Goal: Task Accomplishment & Management: Manage account settings

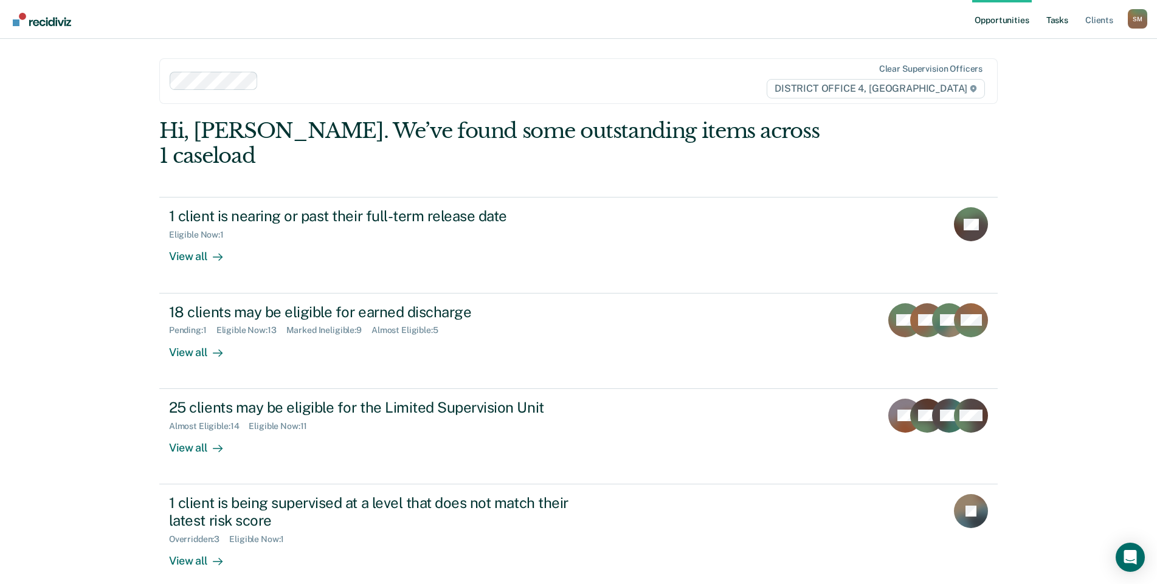
click at [1057, 21] on link "Tasks" at bounding box center [1057, 19] width 27 height 39
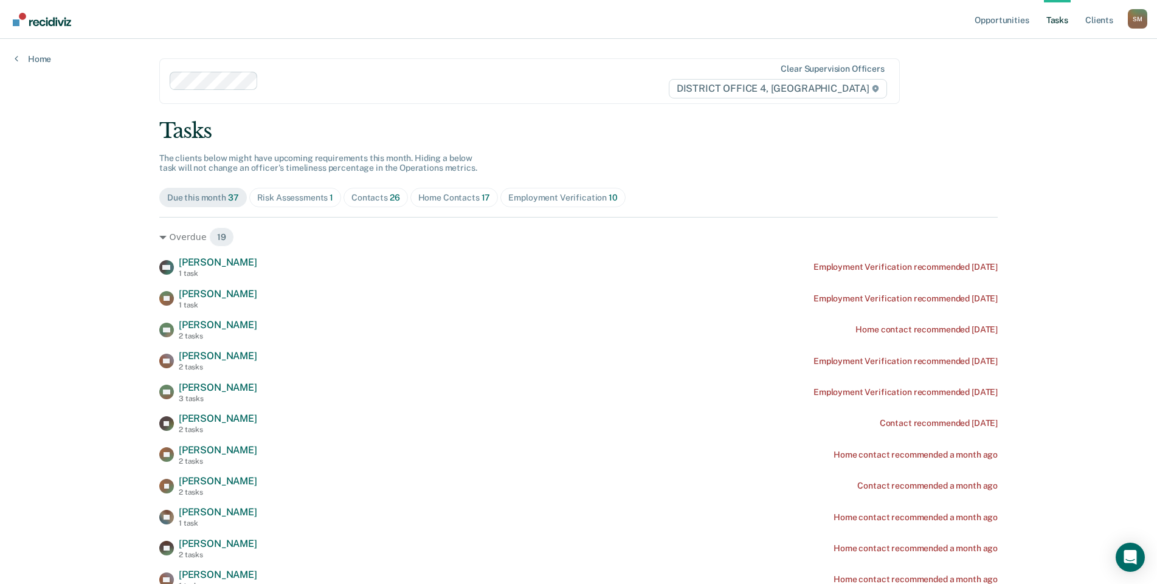
click at [459, 196] on div "Home Contacts 17" at bounding box center [454, 198] width 72 height 10
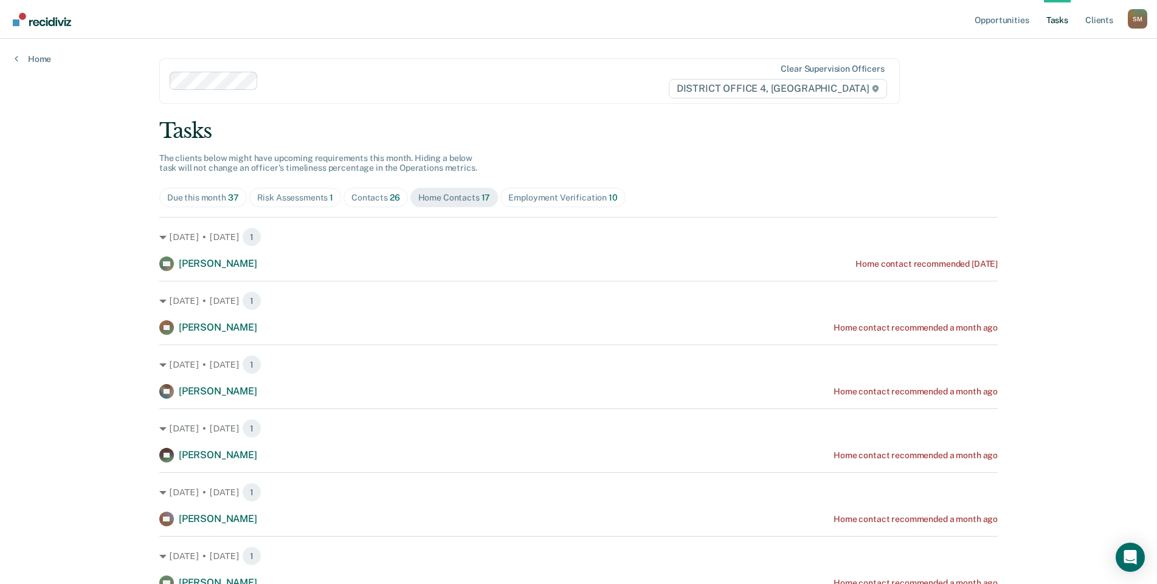
click at [384, 196] on div "Contacts 26" at bounding box center [375, 198] width 49 height 10
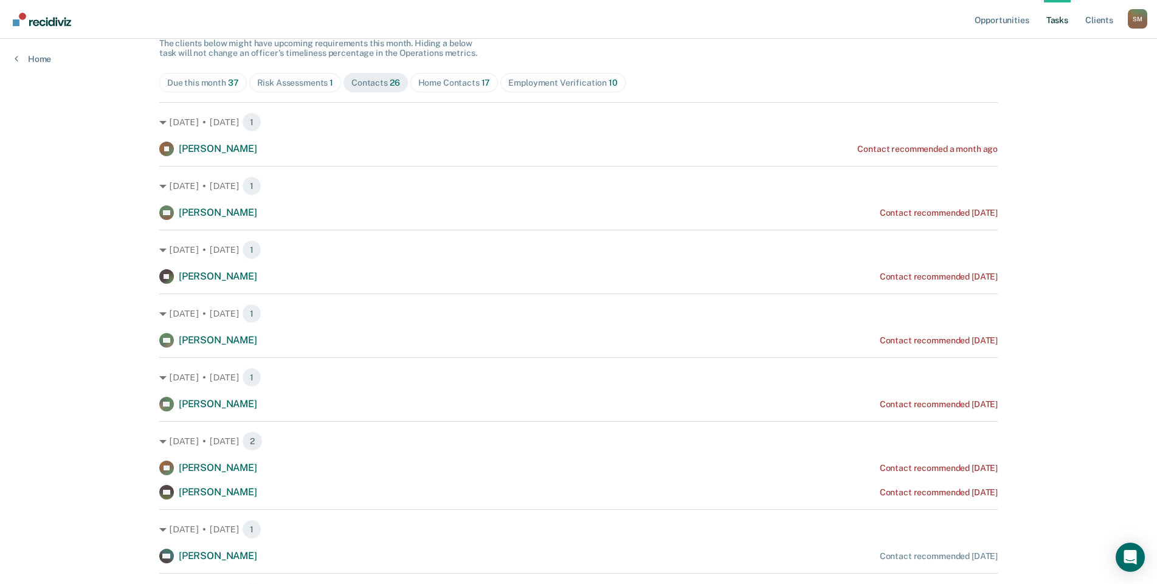
scroll to position [61, 0]
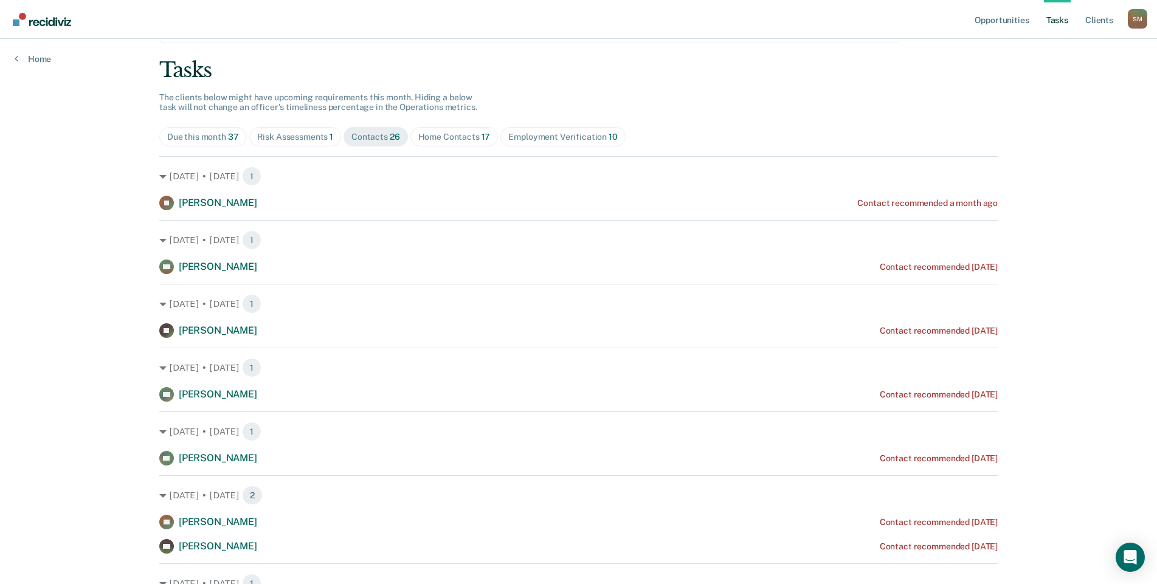
click at [373, 137] on div "Contacts 26" at bounding box center [375, 137] width 49 height 10
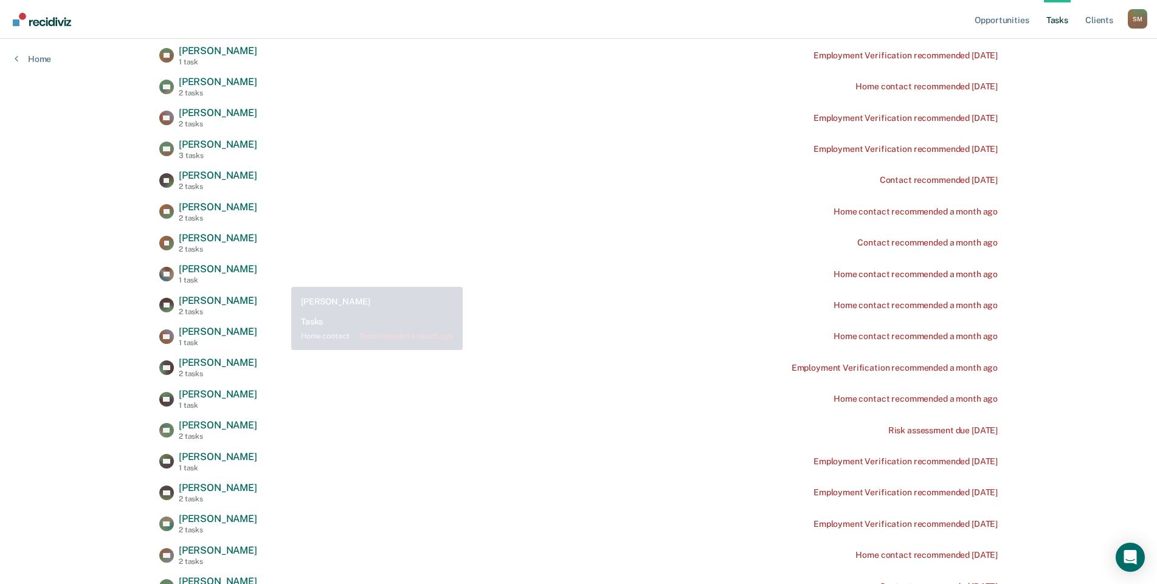
scroll to position [122, 0]
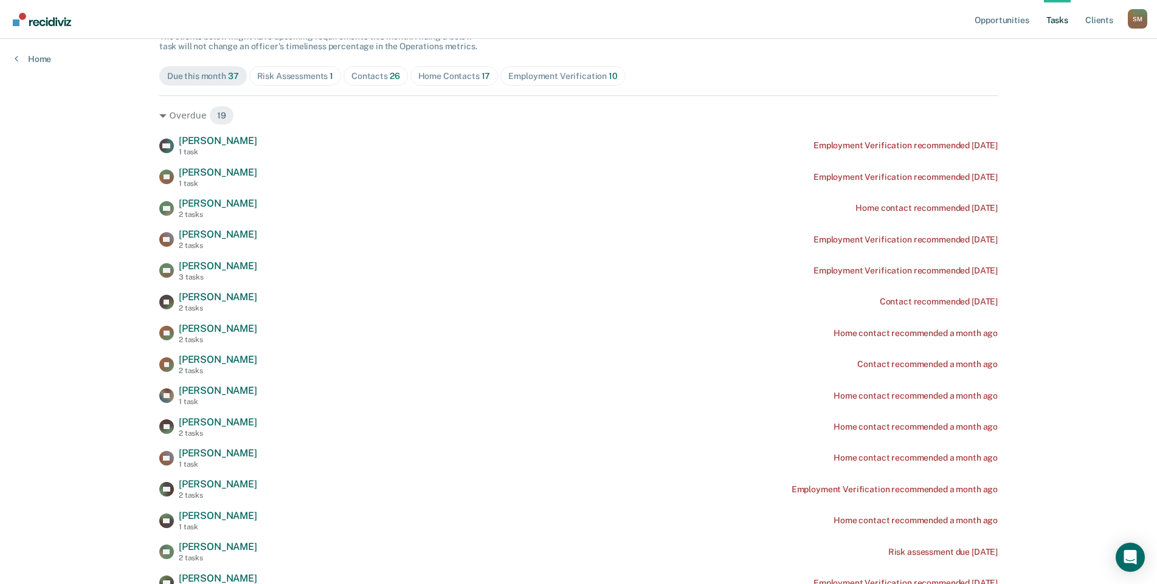
click at [290, 74] on div "Risk Assessments 1" at bounding box center [295, 76] width 77 height 10
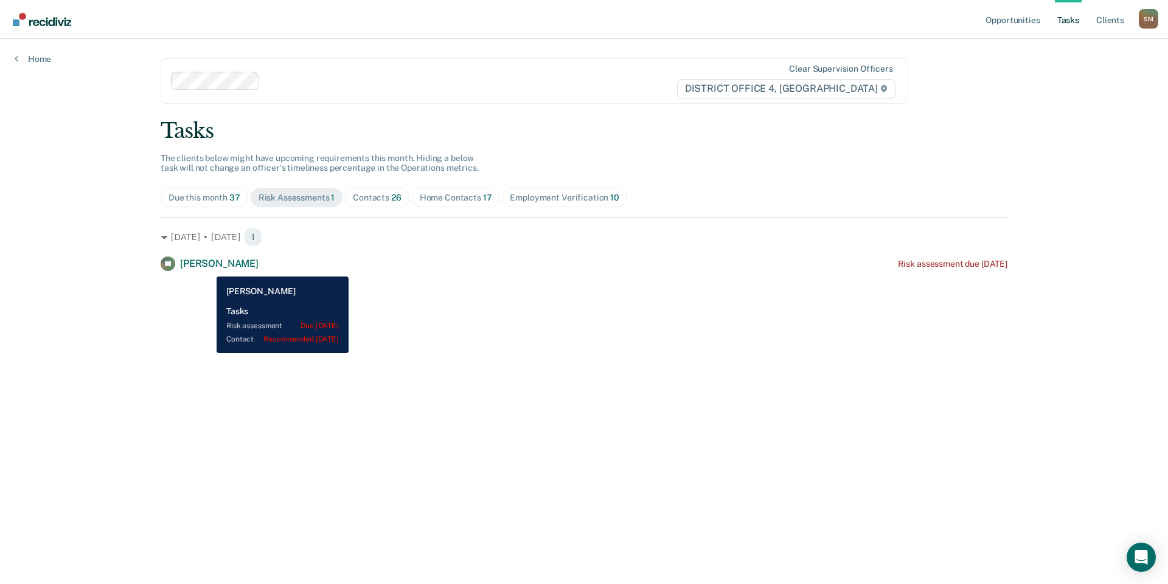
click at [207, 267] on span "[PERSON_NAME]" at bounding box center [219, 264] width 78 height 12
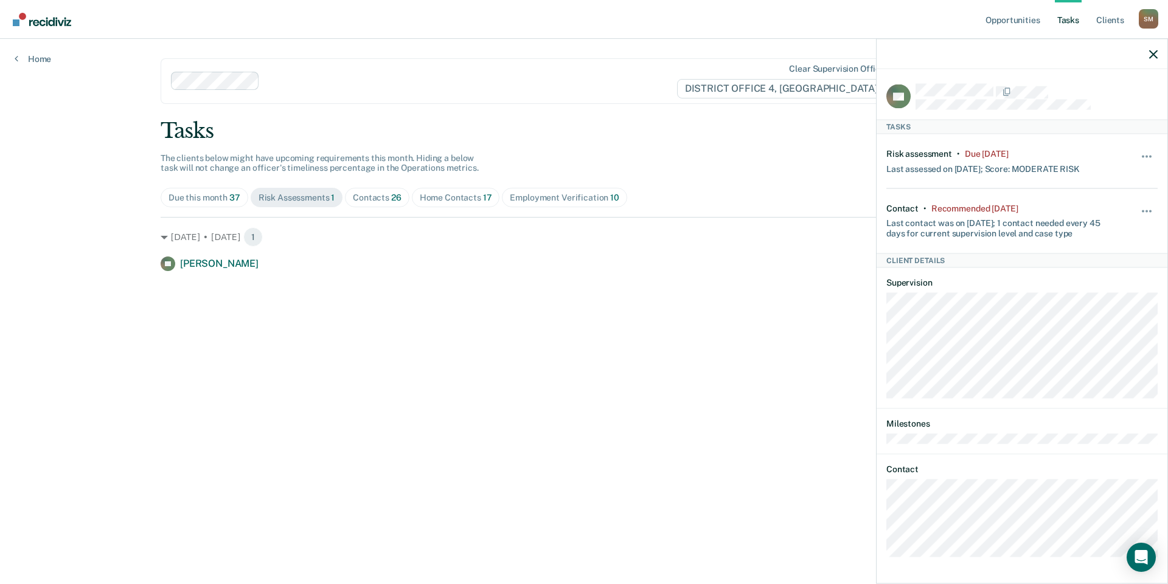
click at [878, 522] on div "FH Tasks Risk assessment • Due [DATE] Last assessed on [DATE]; Score: MODERATE …" at bounding box center [1021, 325] width 291 height 512
click at [393, 198] on span "26" at bounding box center [396, 198] width 10 height 10
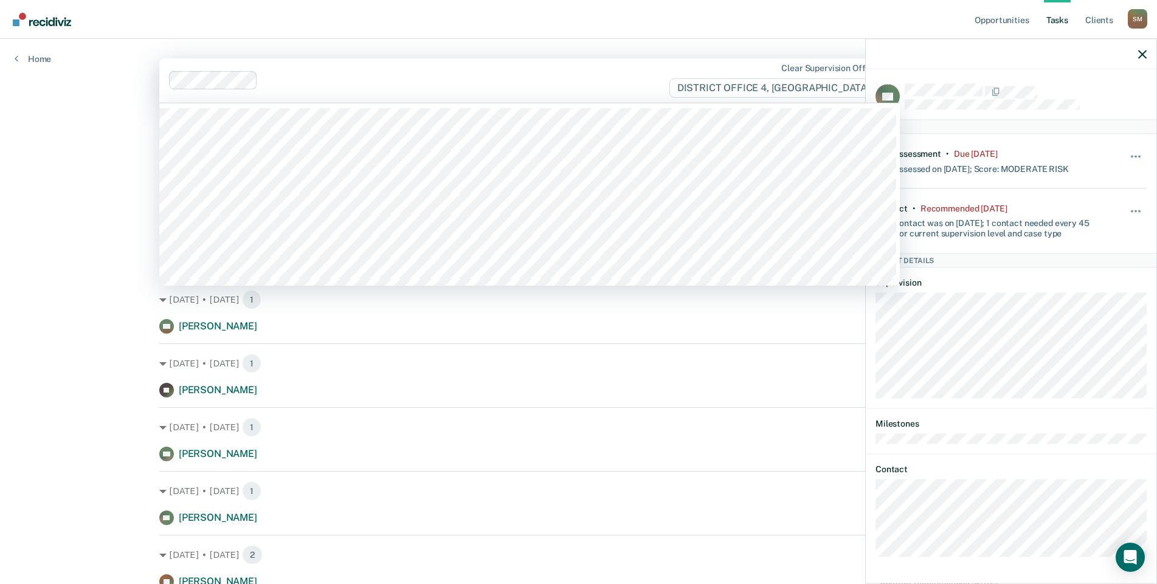
click at [611, 81] on div at bounding box center [466, 81] width 406 height 14
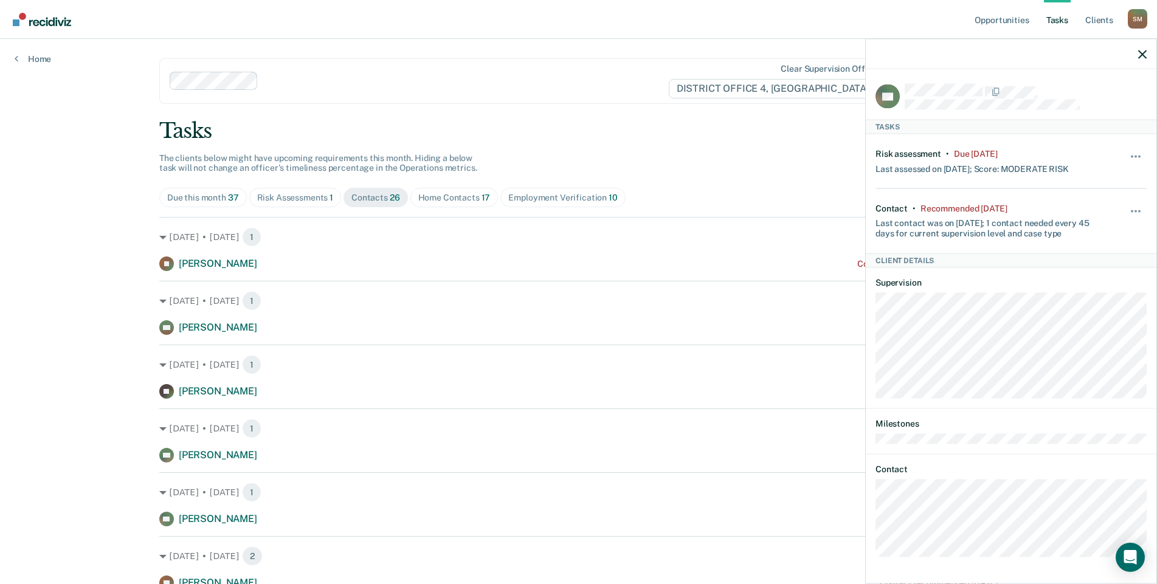
click at [680, 15] on nav "Opportunities Tasks Client s [PERSON_NAME] [PERSON_NAME] Profile How it works L…" at bounding box center [579, 19] width 1138 height 38
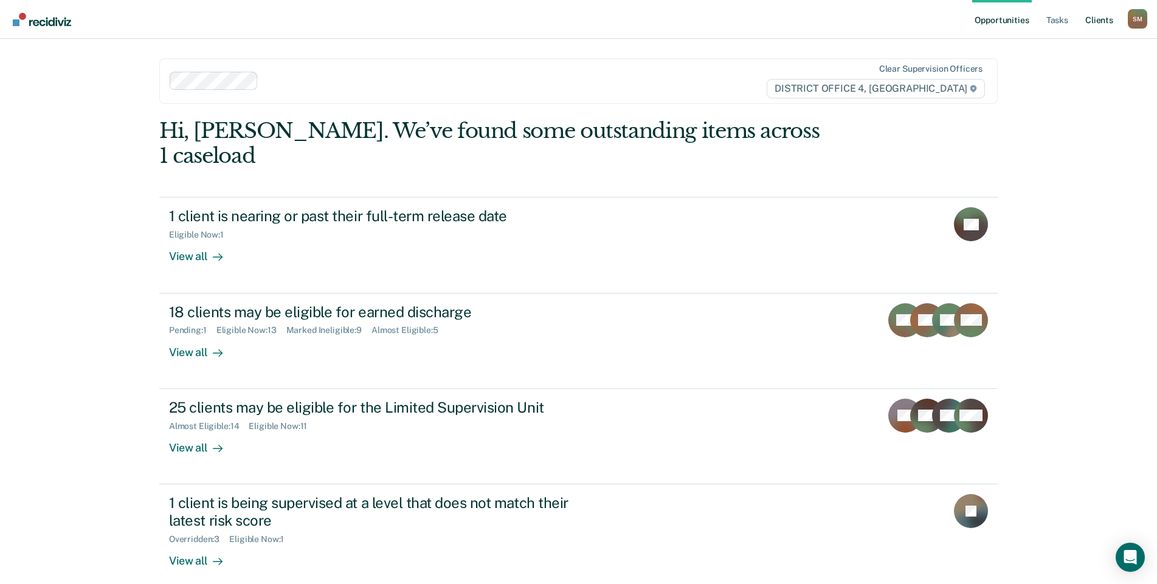
click at [1099, 20] on link "Client s" at bounding box center [1099, 19] width 33 height 39
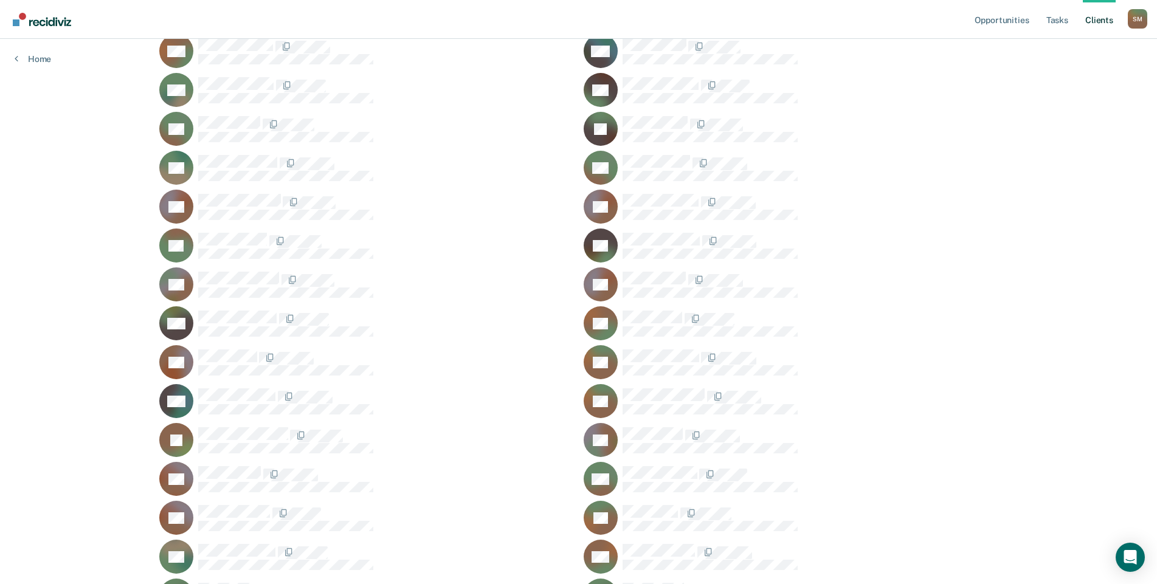
scroll to position [1155, 0]
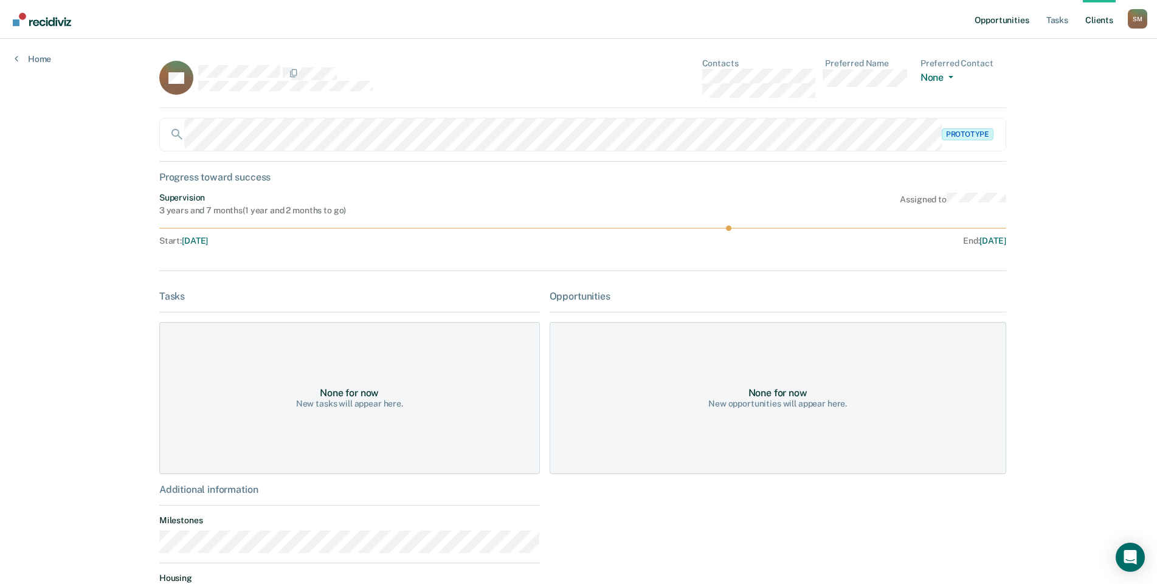
click at [1007, 21] on link "Opportunities" at bounding box center [1001, 19] width 59 height 39
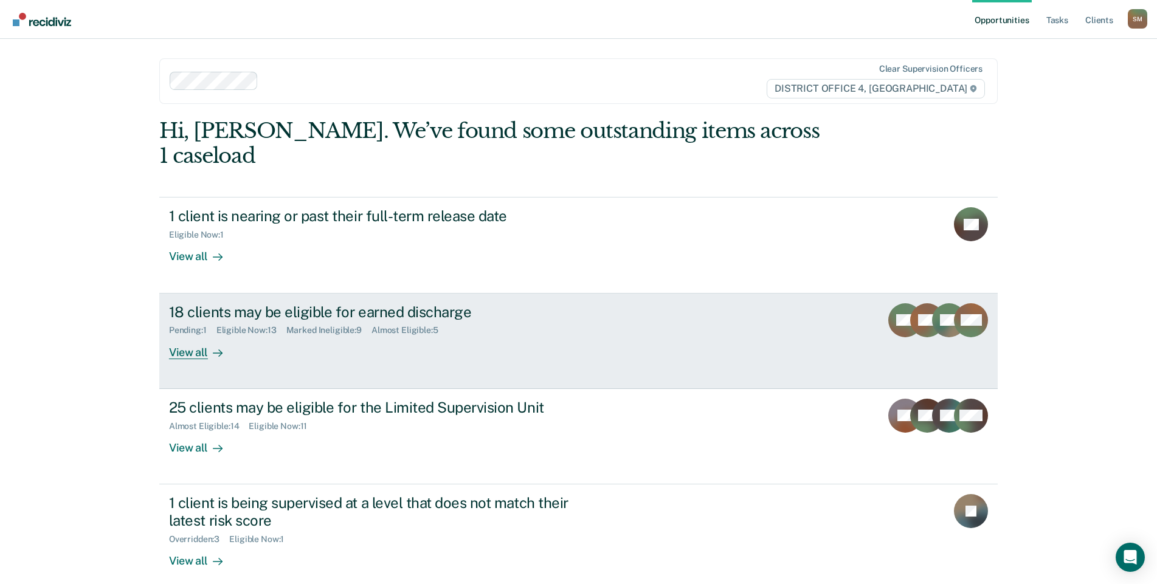
click at [331, 303] on div "18 clients may be eligible for earned discharge" at bounding box center [382, 312] width 427 height 18
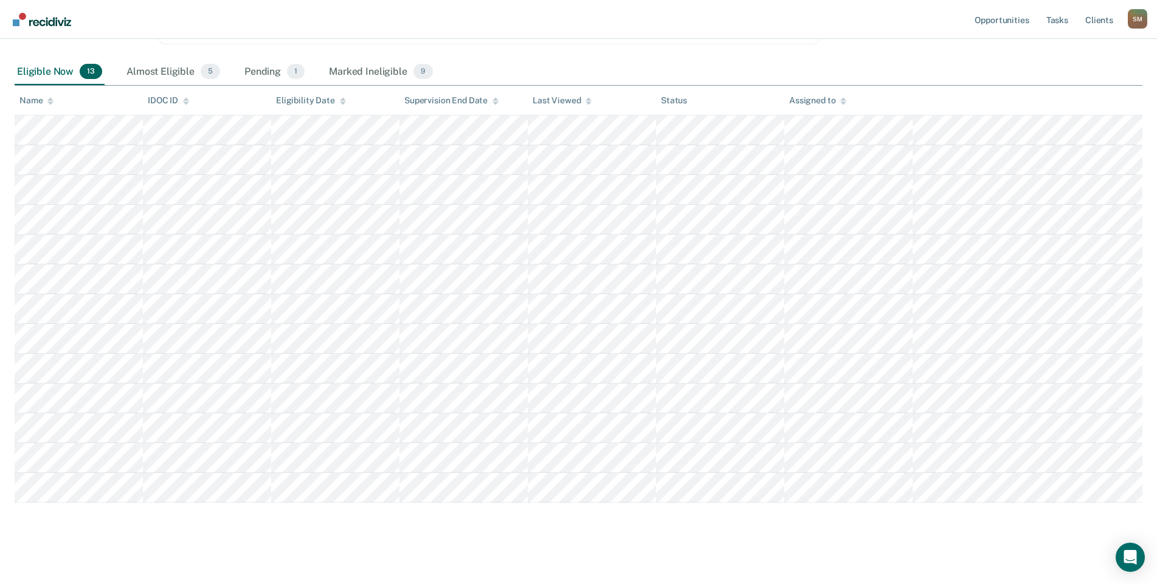
scroll to position [169, 0]
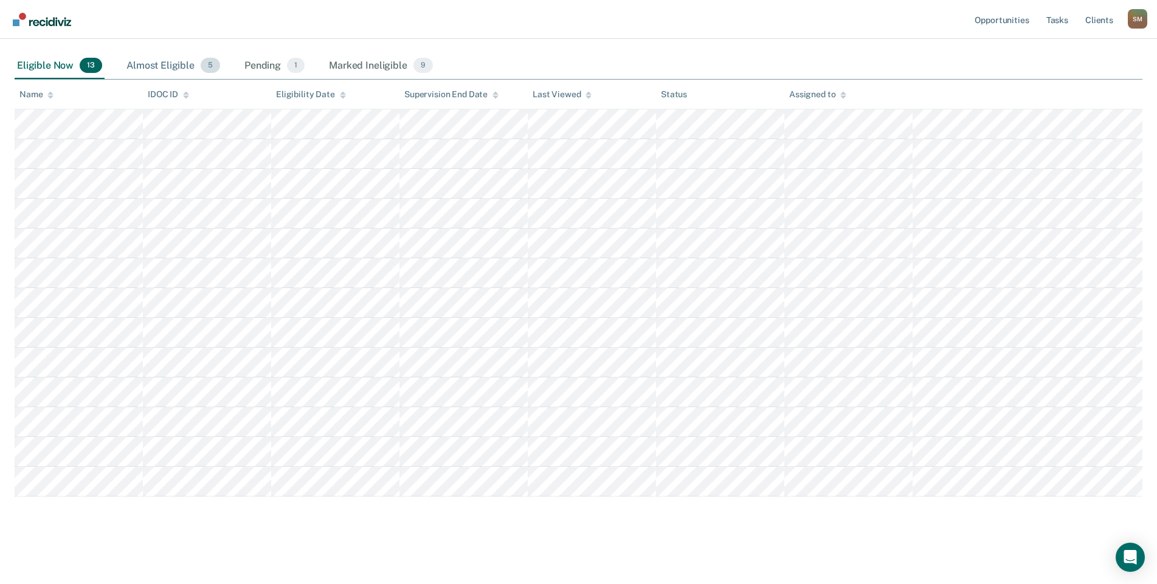
click at [182, 53] on div "Almost Eligible 5" at bounding box center [173, 66] width 99 height 27
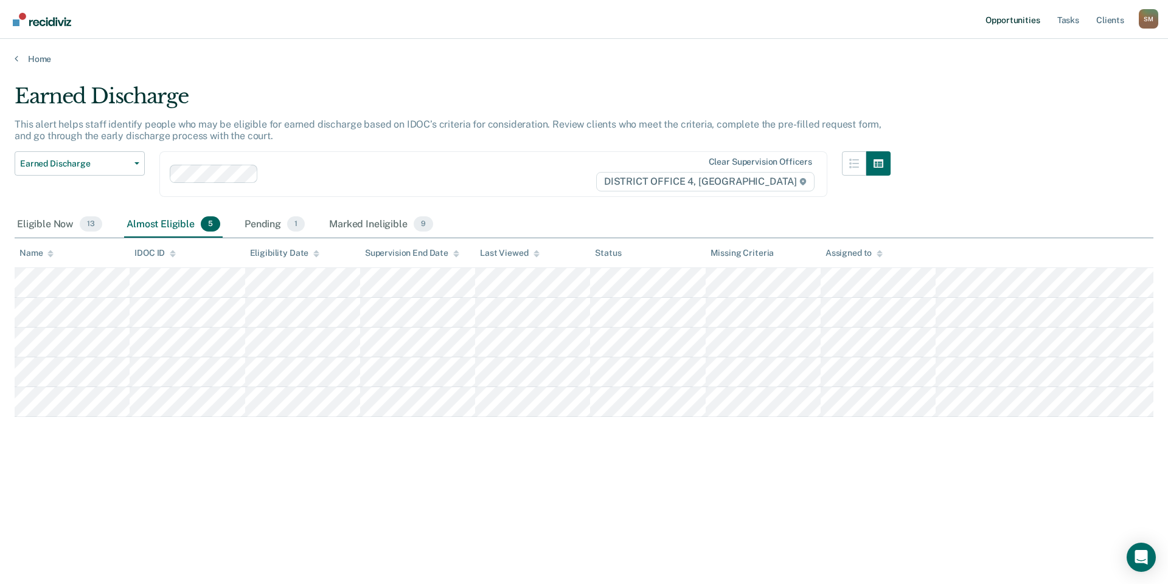
click at [1017, 21] on link "Opportunities" at bounding box center [1012, 19] width 59 height 39
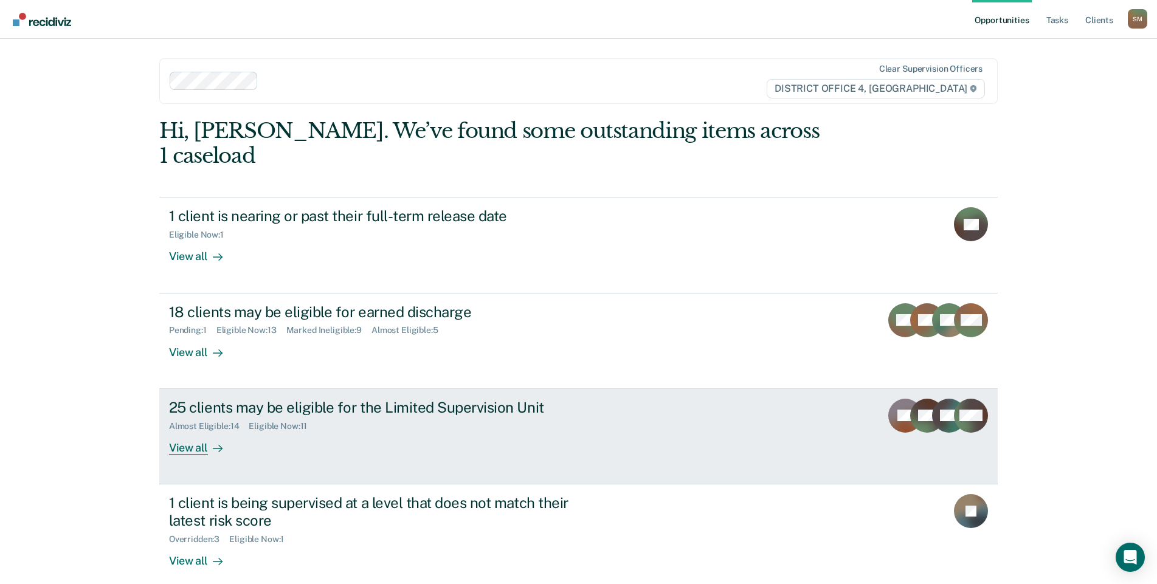
click at [299, 399] on div "25 clients may be eligible for the Limited Supervision Unit" at bounding box center [382, 408] width 427 height 18
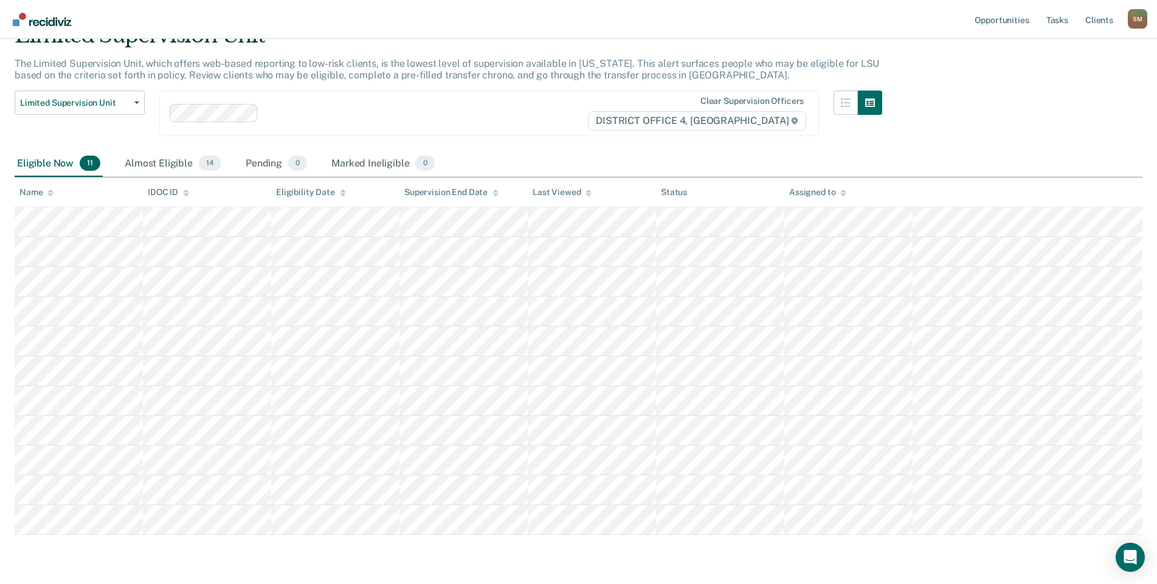
scroll to position [109, 0]
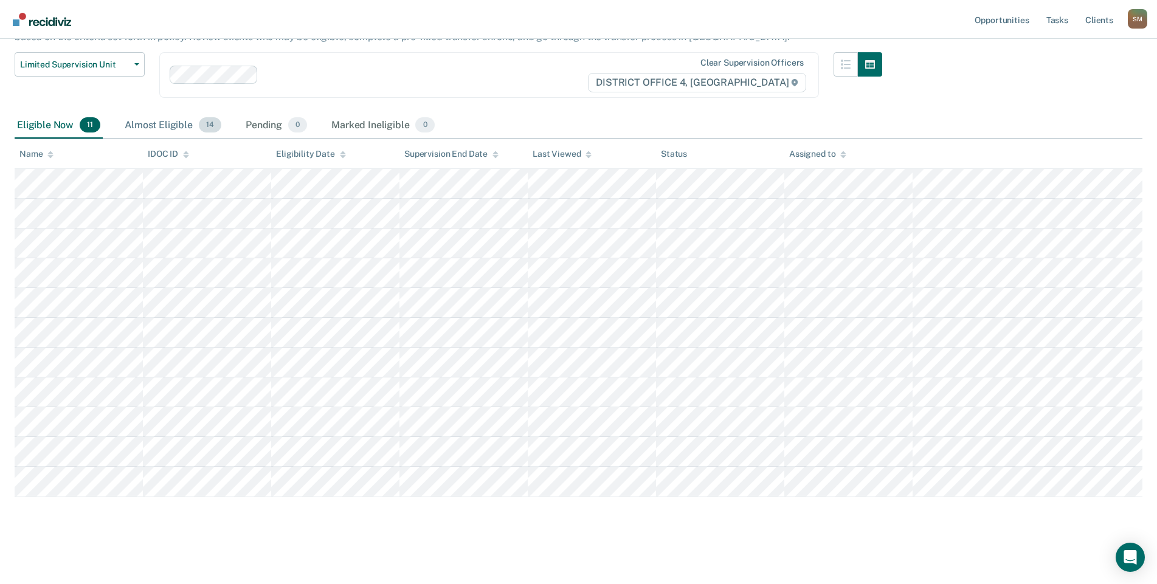
click at [180, 116] on div "Almost Eligible 14" at bounding box center [173, 126] width 102 height 27
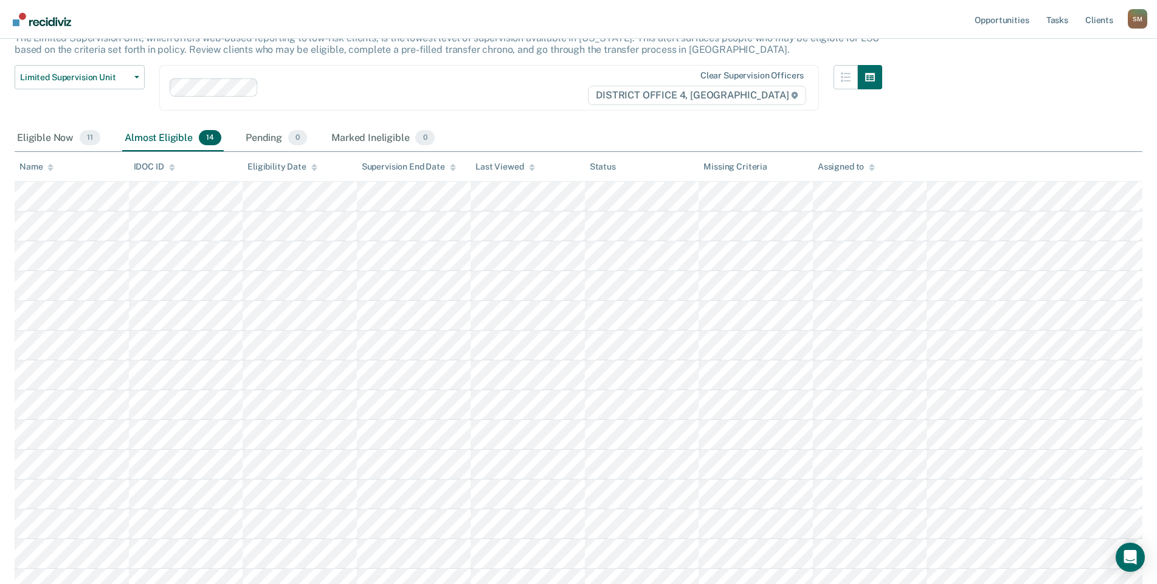
scroll to position [77, 0]
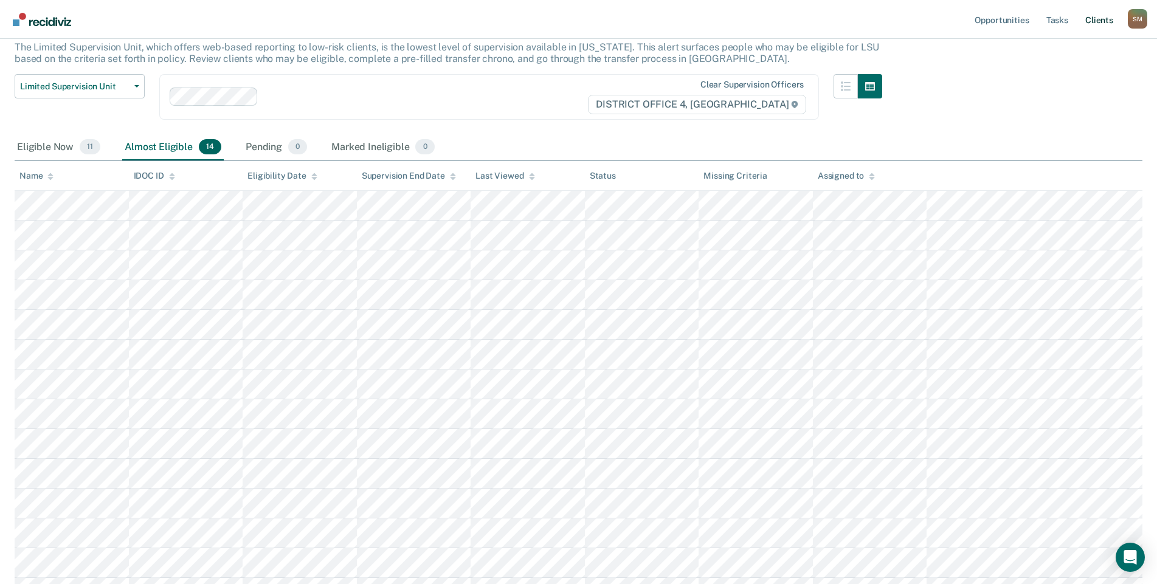
click at [1104, 19] on link "Client s" at bounding box center [1099, 19] width 33 height 39
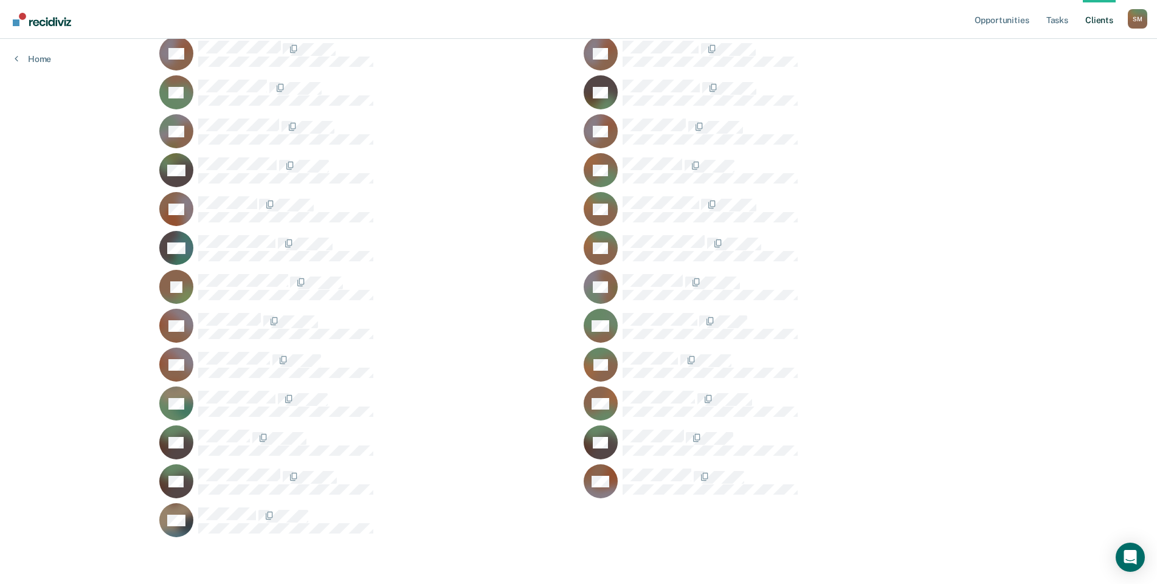
scroll to position [1192, 0]
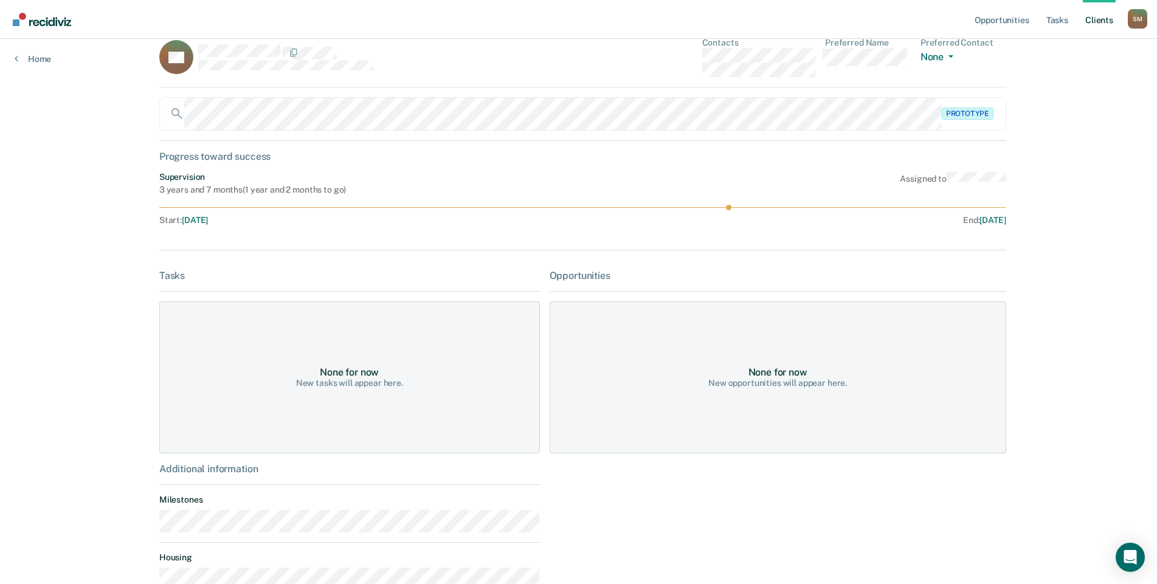
scroll to position [14, 0]
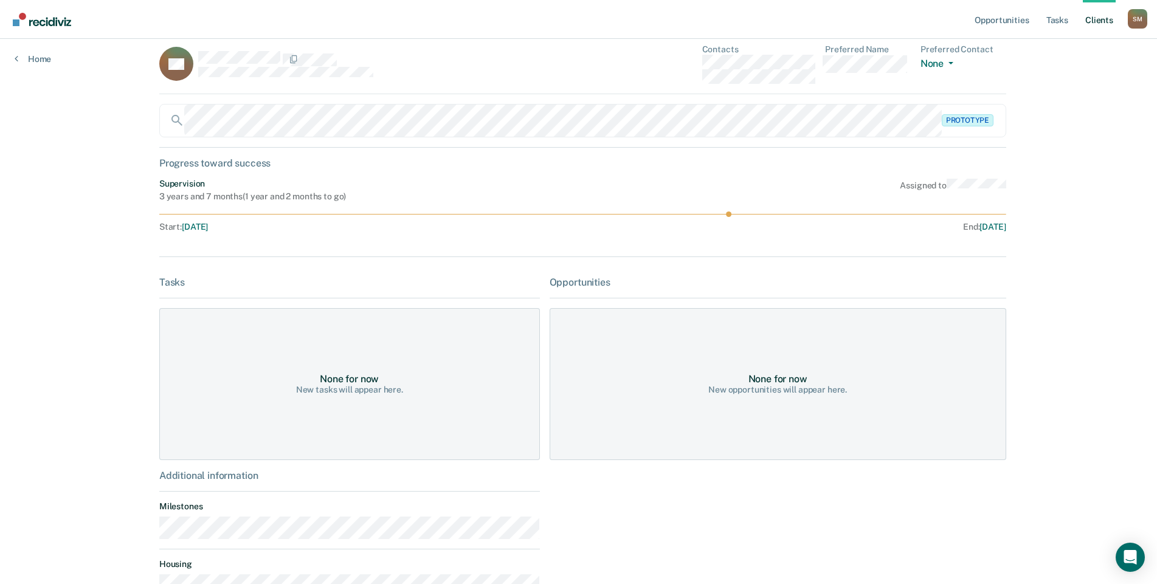
click at [750, 214] on line at bounding box center [582, 214] width 847 height 0
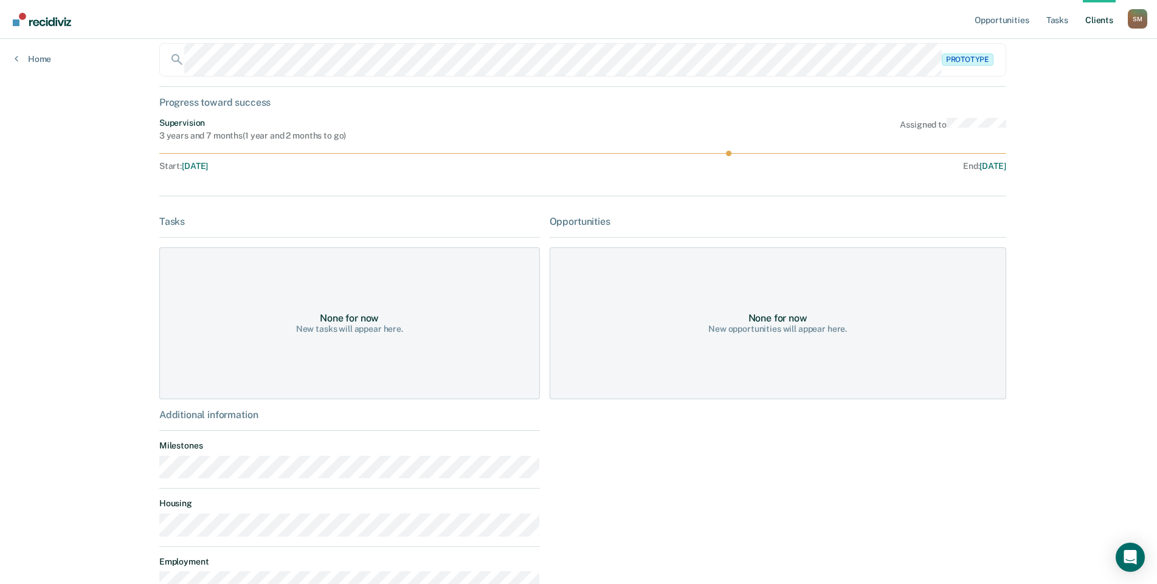
scroll to position [0, 0]
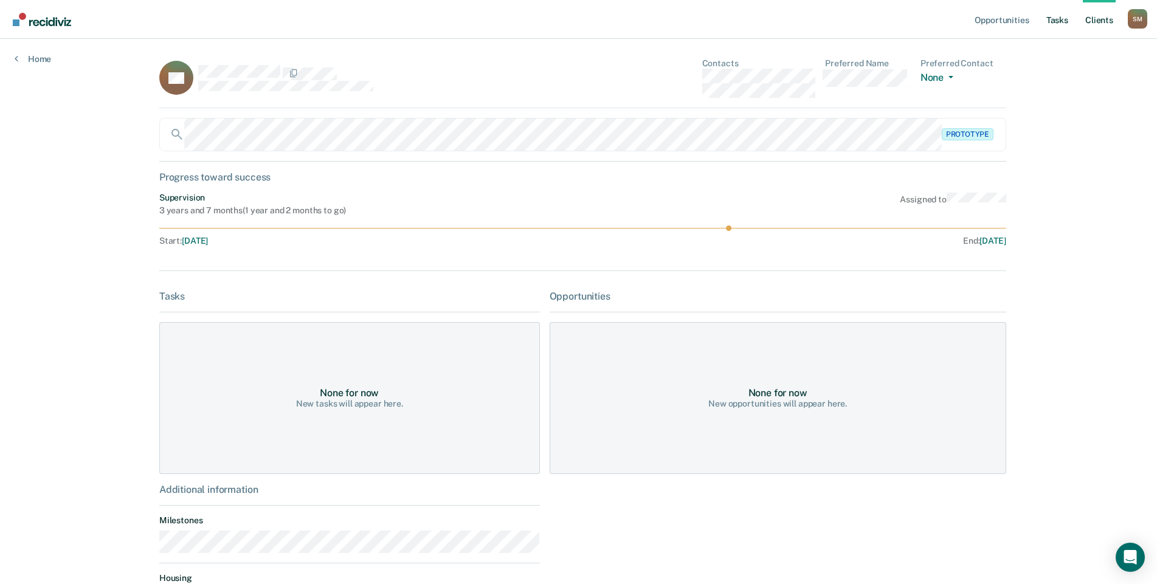
click at [1061, 19] on link "Tasks" at bounding box center [1057, 19] width 27 height 39
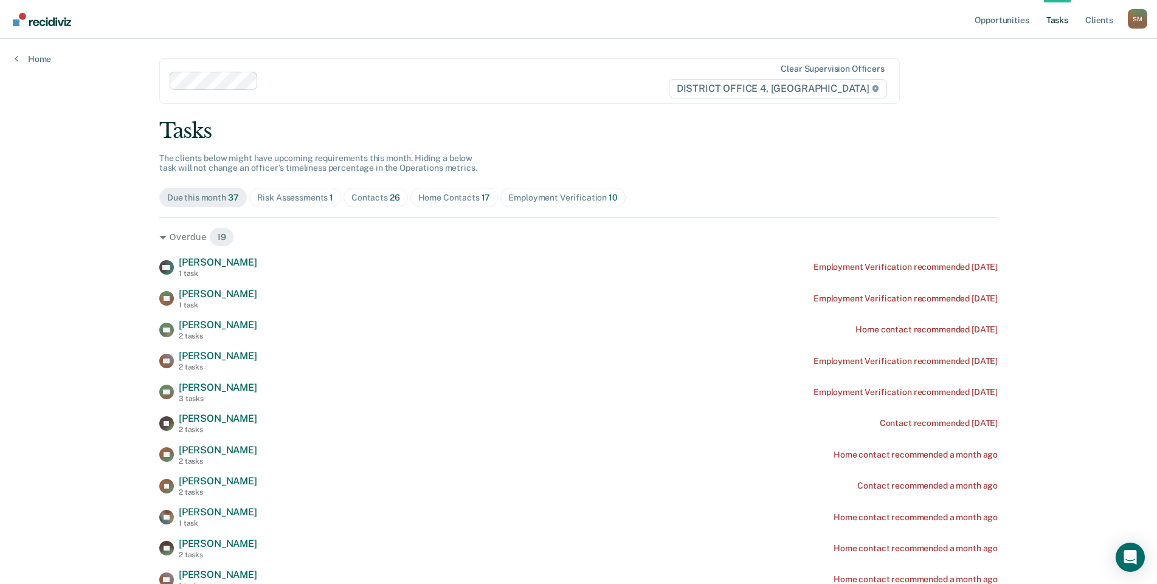
click at [383, 200] on div "Contacts 26" at bounding box center [375, 198] width 49 height 10
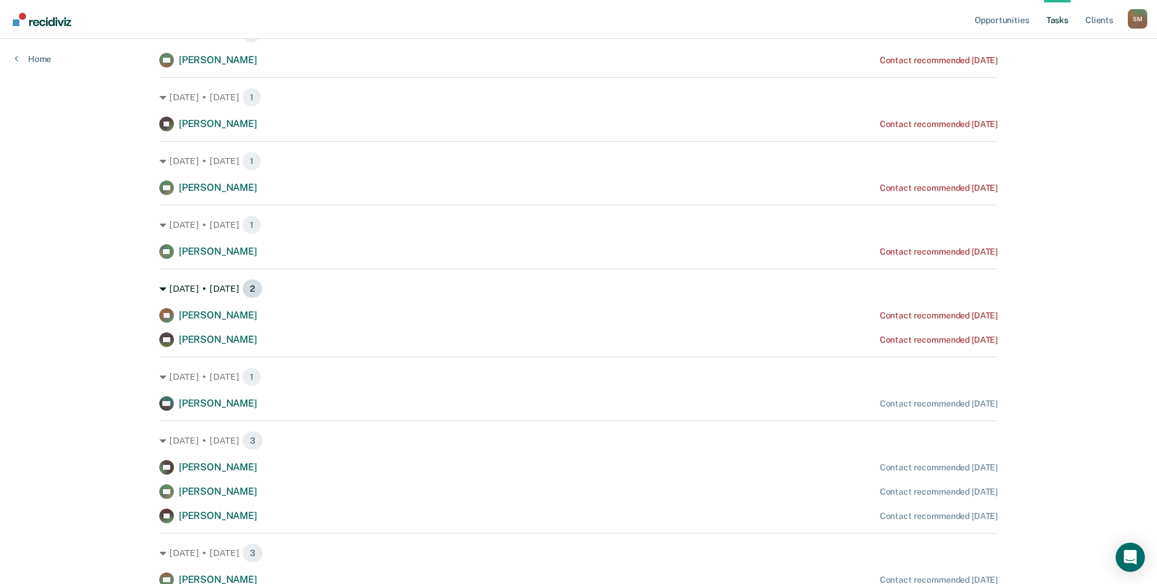
scroll to position [24, 0]
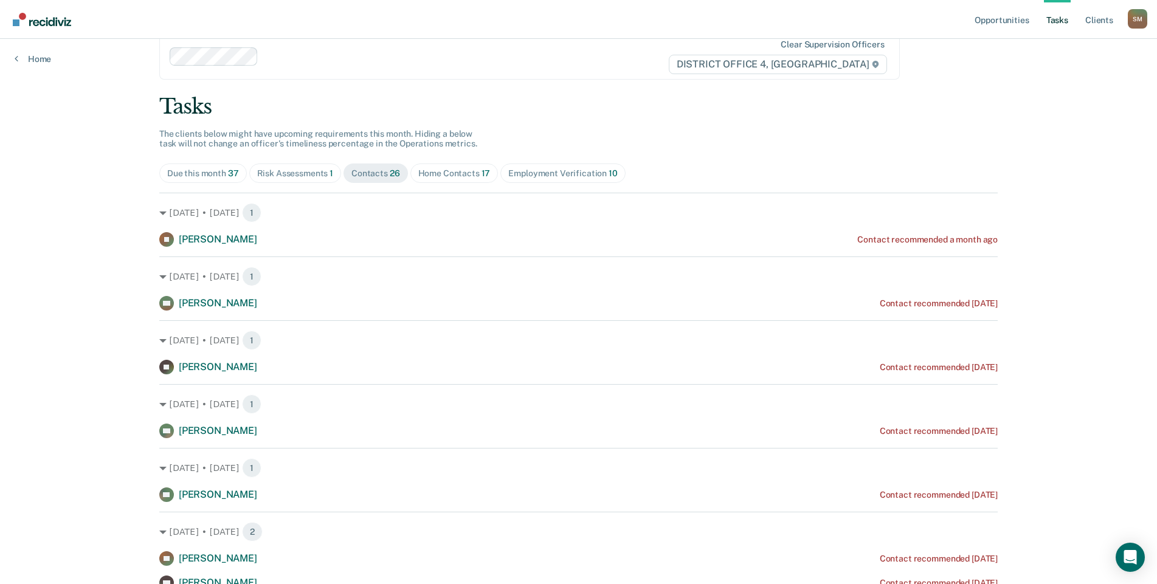
click at [450, 174] on div "Home Contacts 17" at bounding box center [454, 173] width 72 height 10
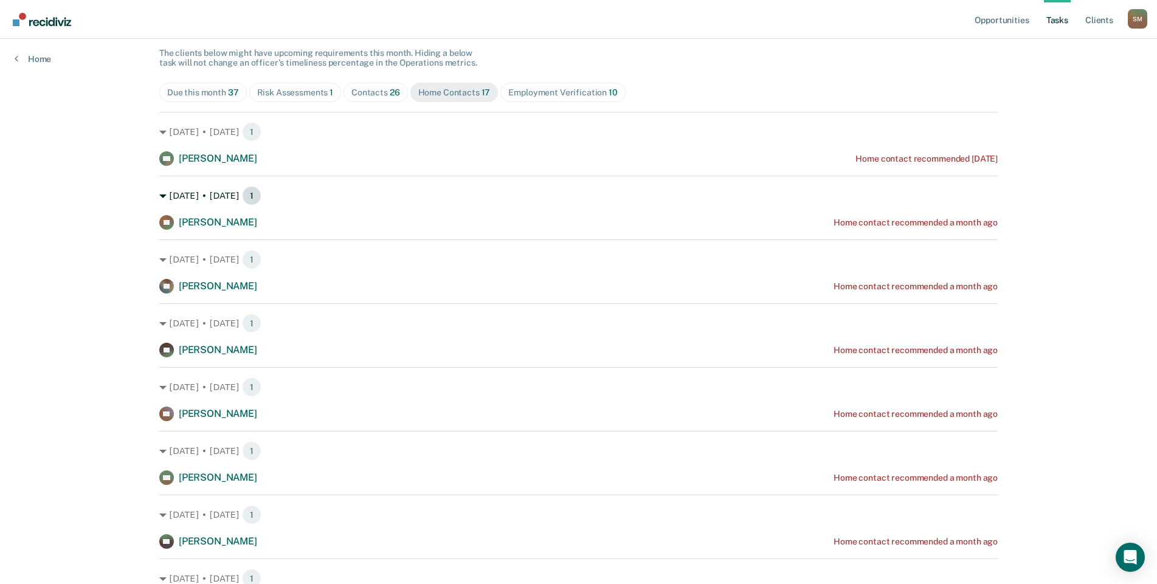
scroll to position [0, 0]
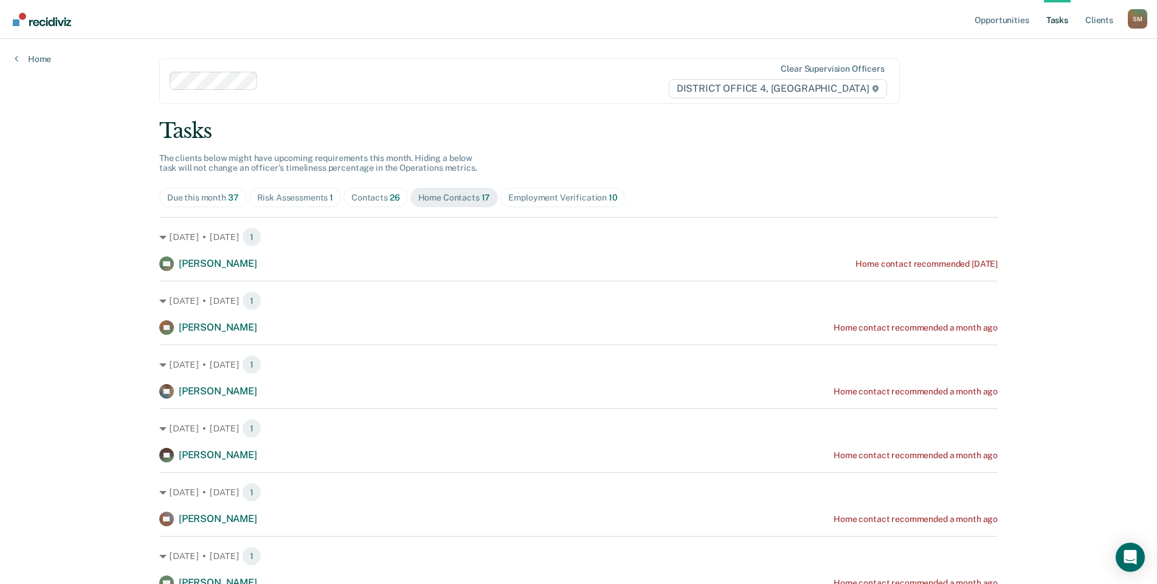
click at [390, 197] on span "26" at bounding box center [395, 198] width 10 height 10
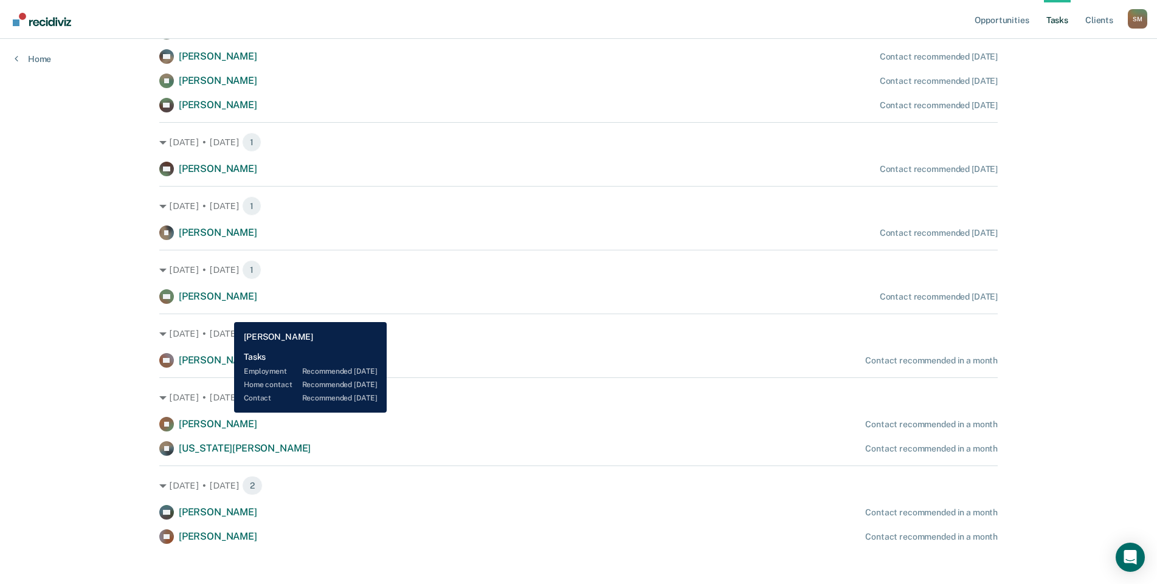
scroll to position [936, 0]
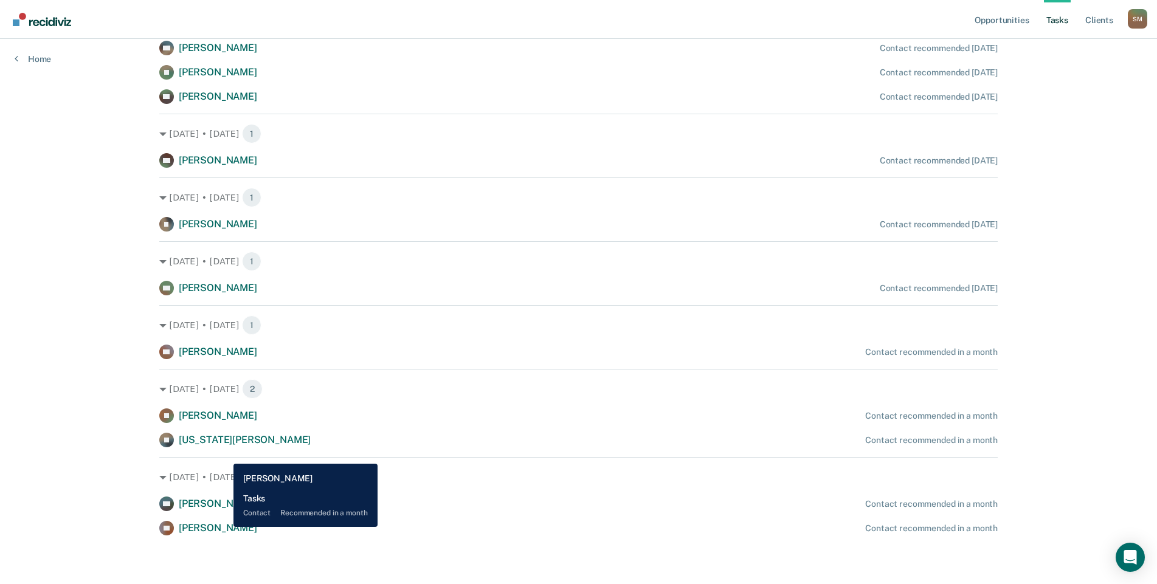
click at [224, 527] on span "[PERSON_NAME]" at bounding box center [218, 528] width 78 height 12
